Goal: Navigation & Orientation: Find specific page/section

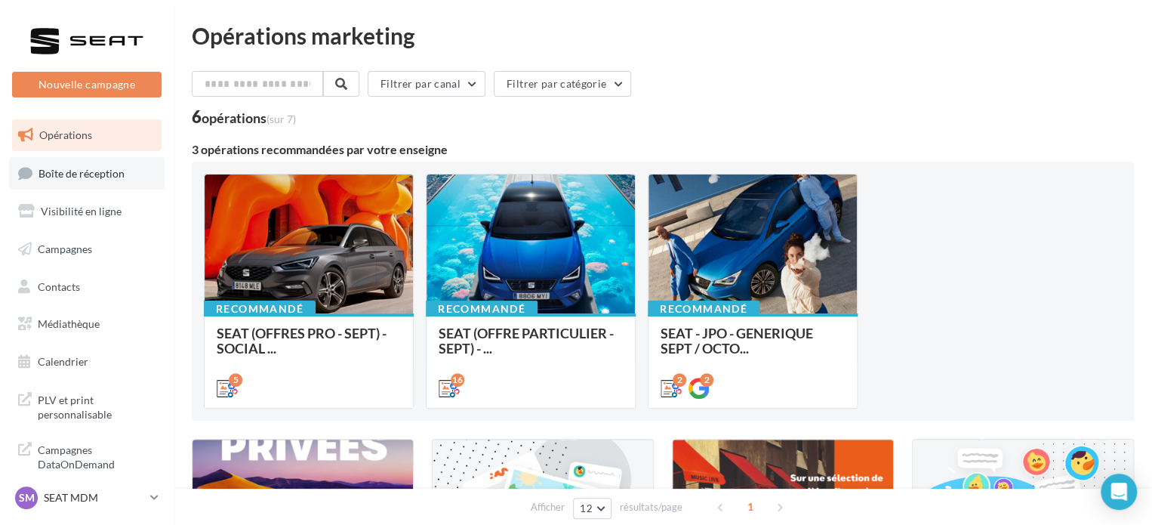
click at [67, 182] on link "Boîte de réception" at bounding box center [86, 173] width 155 height 32
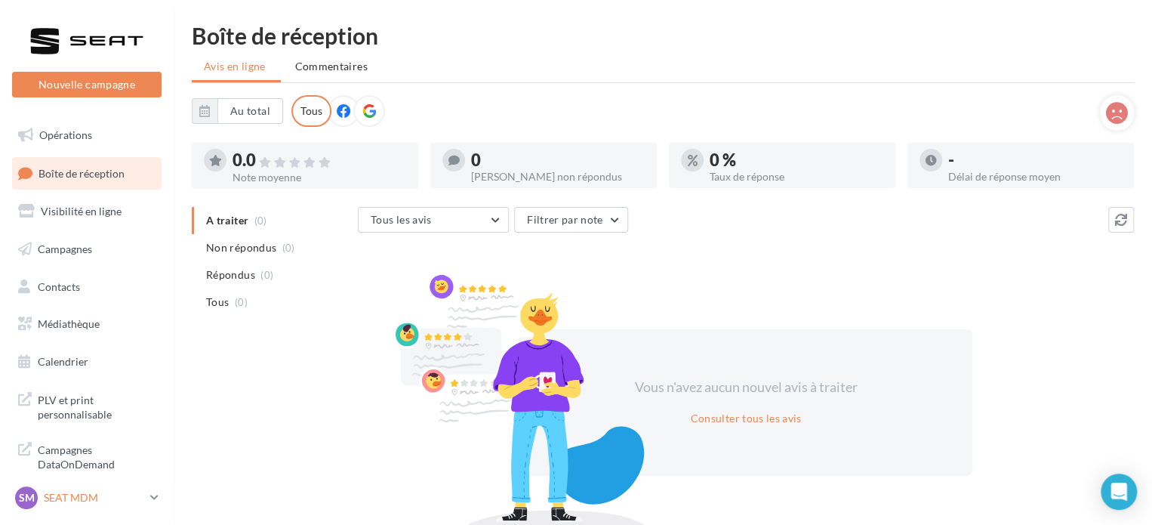
click at [146, 495] on link "SM SEAT MDM SEAT-[GEOGRAPHIC_DATA]" at bounding box center [86, 497] width 149 height 29
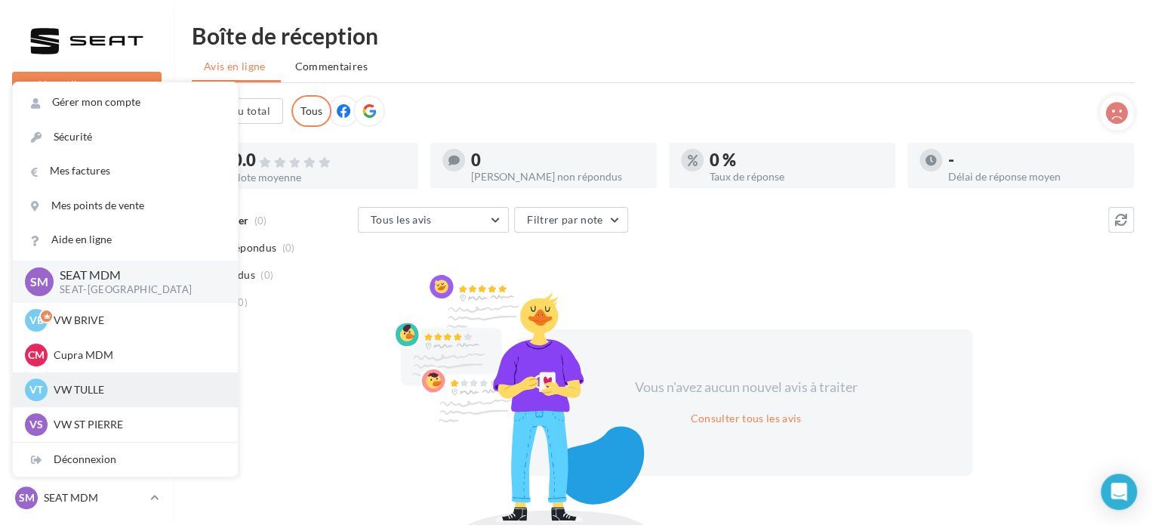
click at [94, 393] on p "VW TULLE" at bounding box center [137, 389] width 166 height 15
